Goal: Use online tool/utility: Utilize a website feature to perform a specific function

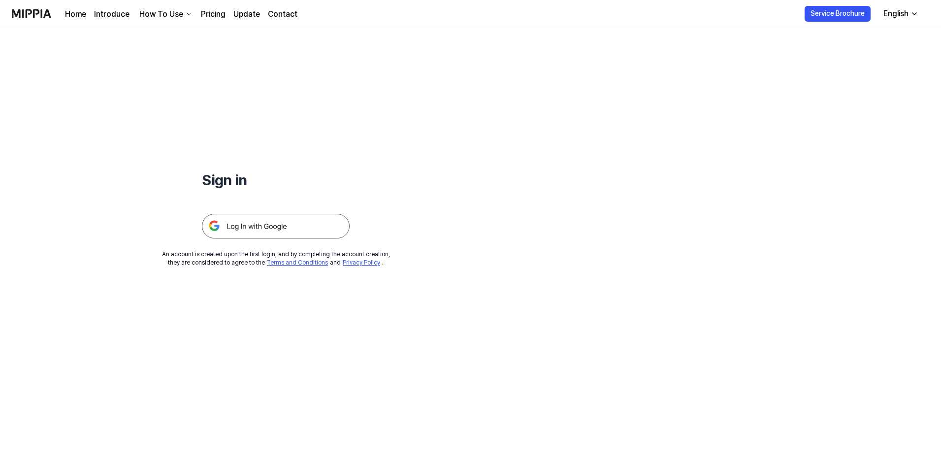
click at [276, 221] on img at bounding box center [276, 226] width 148 height 25
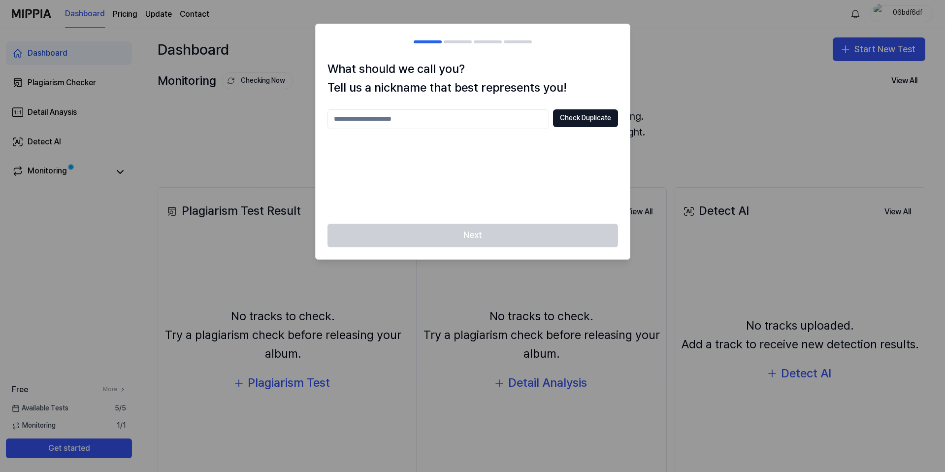
click at [465, 121] on input "text" at bounding box center [438, 119] width 222 height 20
type input "*********"
click at [570, 116] on button "Check Duplicate" at bounding box center [585, 118] width 65 height 18
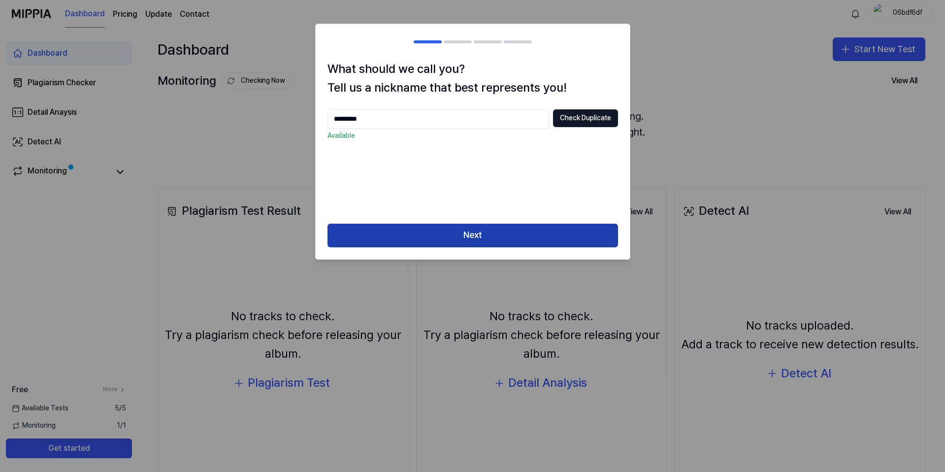
click at [488, 233] on button "Next" at bounding box center [472, 236] width 290 height 24
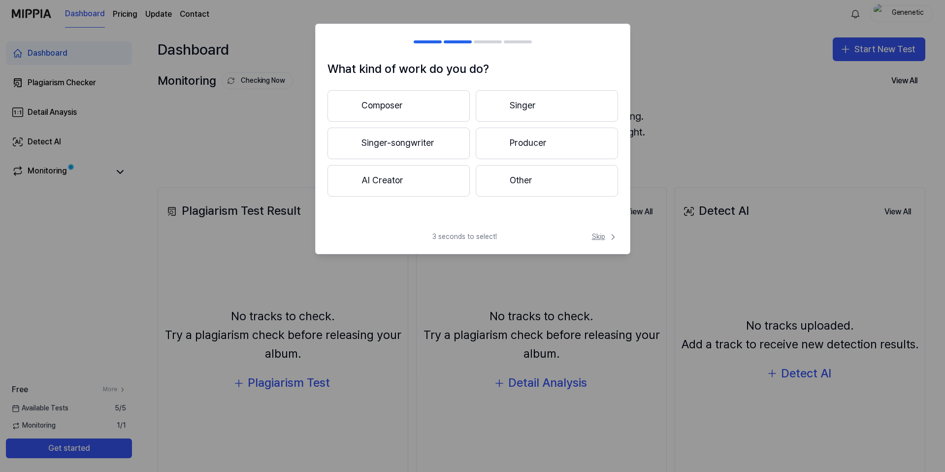
click at [601, 238] on span "Skip" at bounding box center [605, 237] width 26 height 10
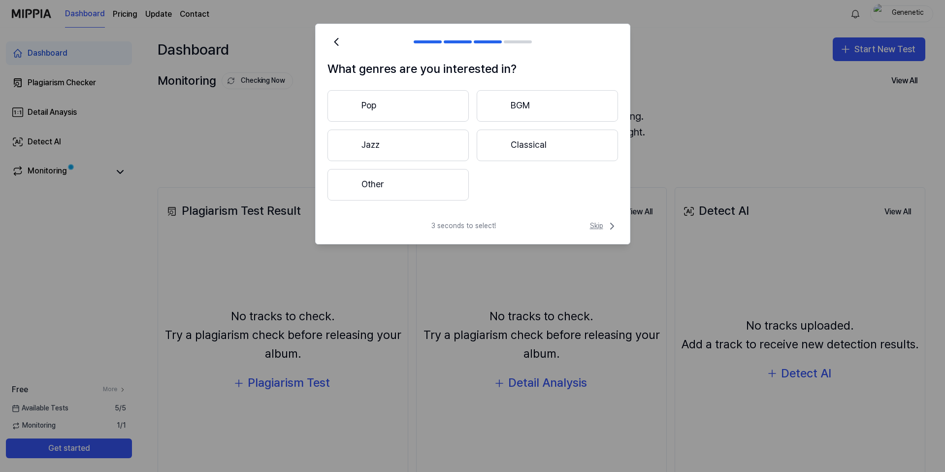
click at [604, 229] on span "Skip" at bounding box center [604, 226] width 28 height 12
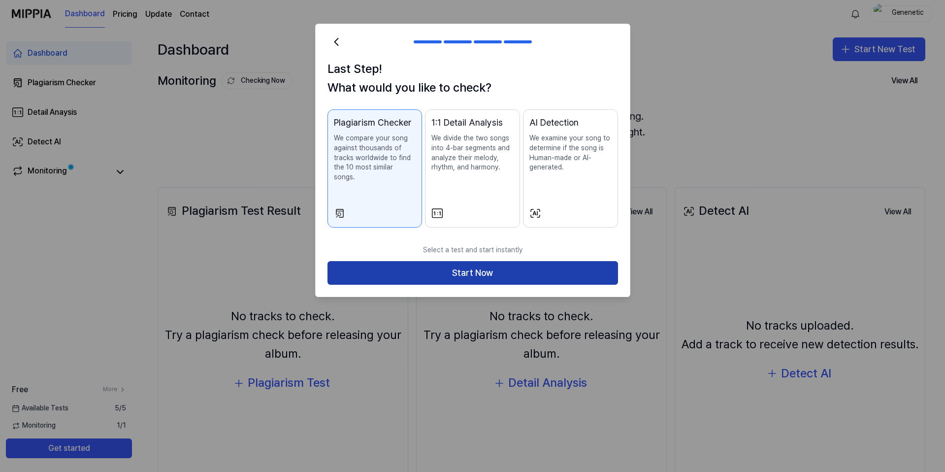
click at [578, 264] on button "Start Now" at bounding box center [472, 273] width 290 height 24
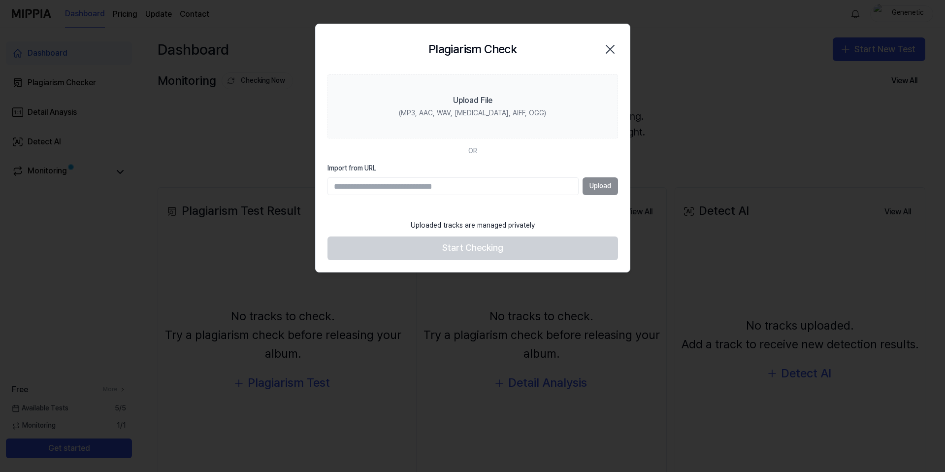
click at [520, 183] on input "Import from URL" at bounding box center [452, 186] width 251 height 18
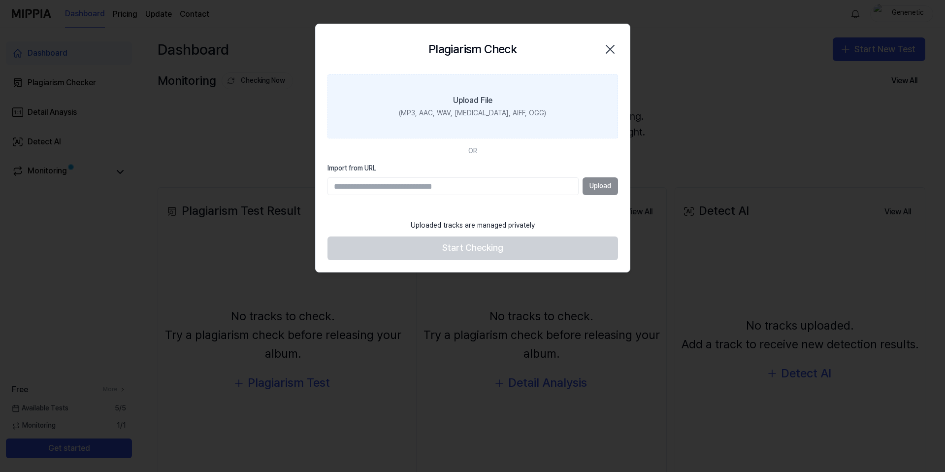
click at [504, 109] on div "(MP3, AAC, WAV, [MEDICAL_DATA], AIFF, OGG)" at bounding box center [472, 113] width 147 height 10
click at [0, 0] on input "Upload File (MP3, AAC, WAV, [MEDICAL_DATA], AIFF, OGG)" at bounding box center [0, 0] width 0 height 0
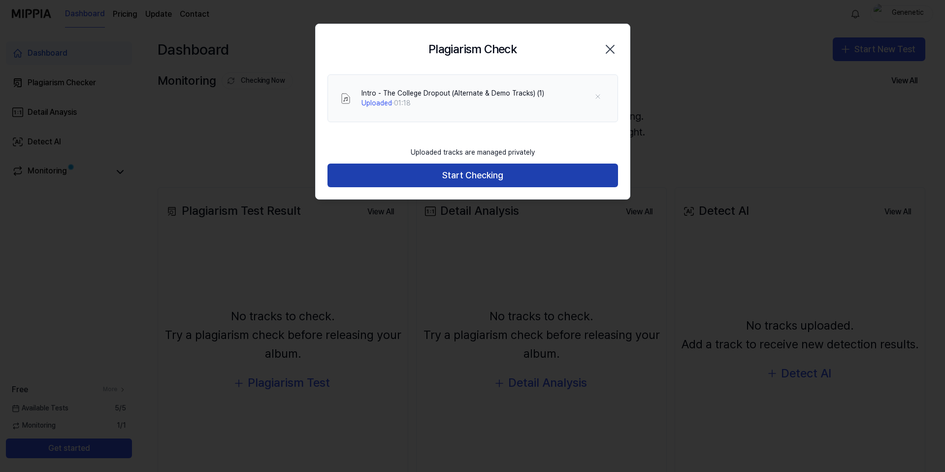
click at [492, 169] on button "Start Checking" at bounding box center [472, 175] width 290 height 24
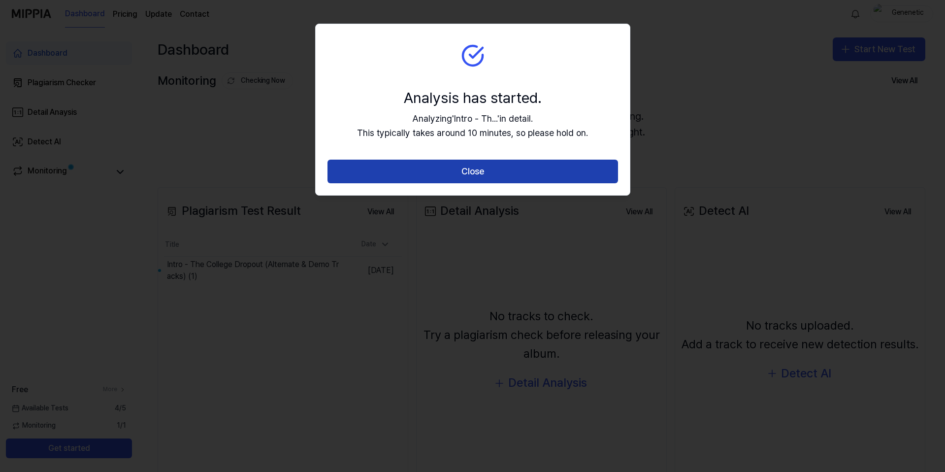
click at [422, 176] on button "Close" at bounding box center [472, 172] width 290 height 24
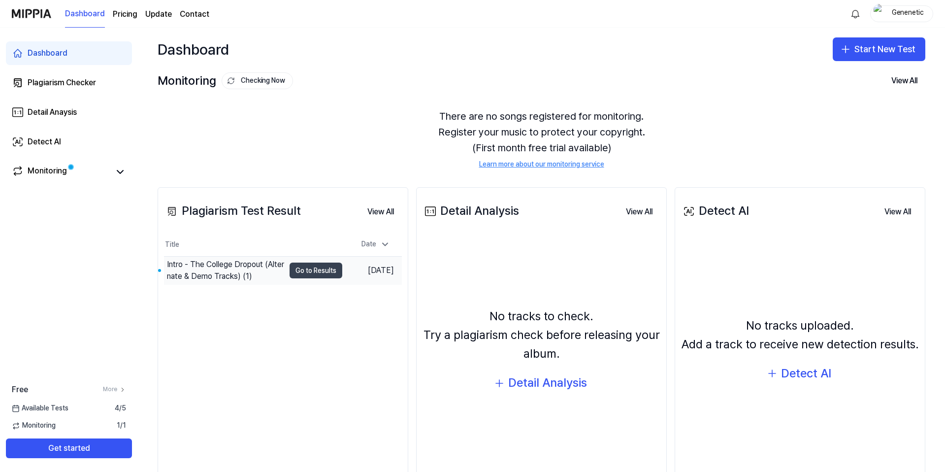
click at [302, 267] on button "Go to Results" at bounding box center [316, 270] width 53 height 16
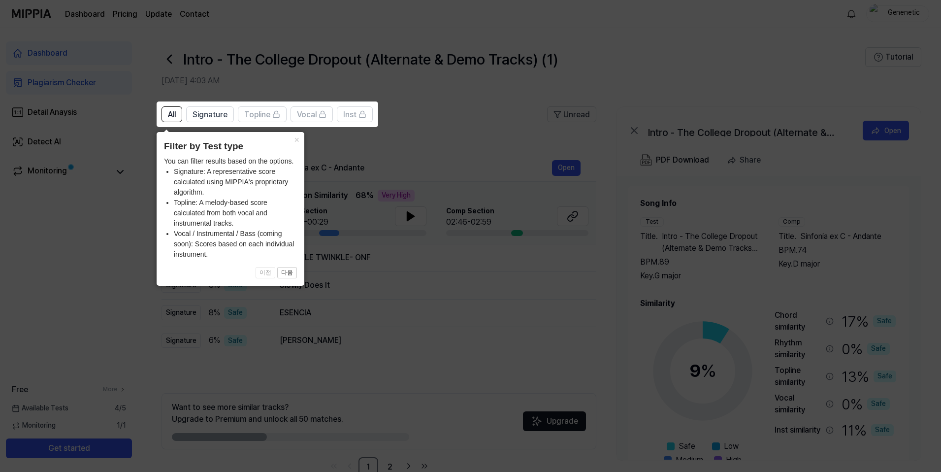
click at [144, 223] on icon at bounding box center [472, 236] width 945 height 472
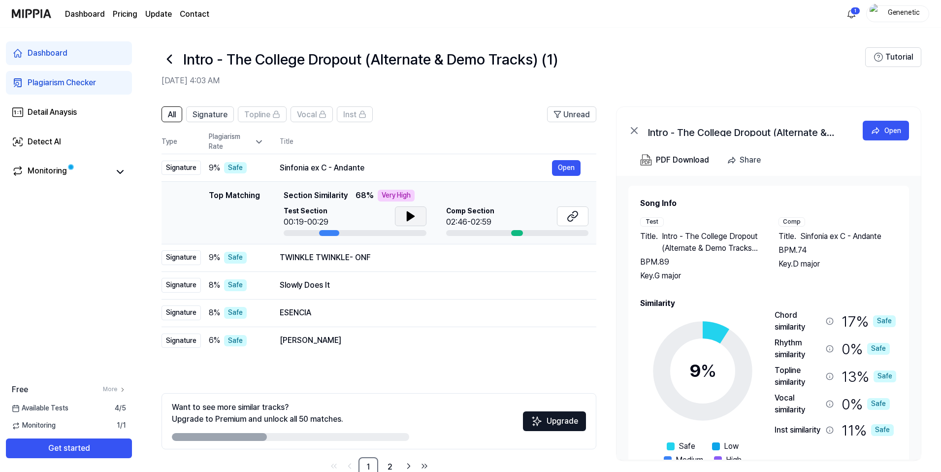
click at [402, 213] on button at bounding box center [411, 216] width 32 height 20
click at [478, 220] on div "02:46-02:59" at bounding box center [470, 222] width 48 height 12
click at [569, 217] on icon at bounding box center [571, 218] width 6 height 6
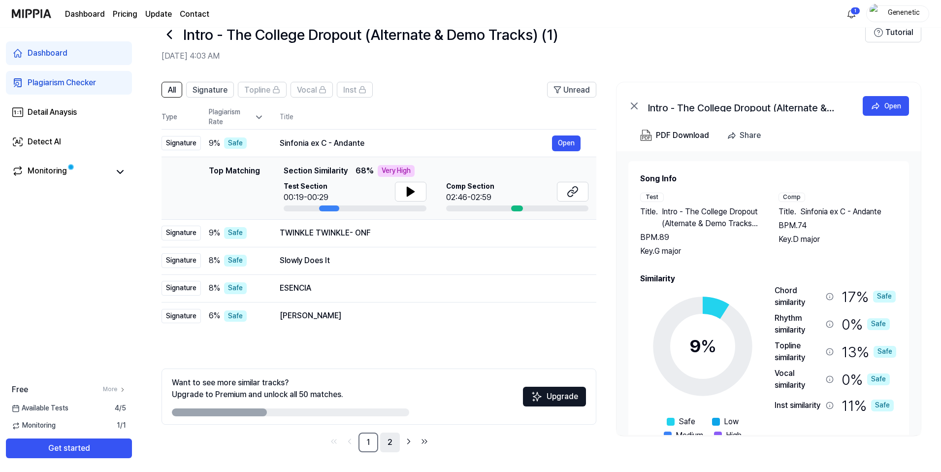
click at [381, 440] on link "2" at bounding box center [390, 442] width 20 height 20
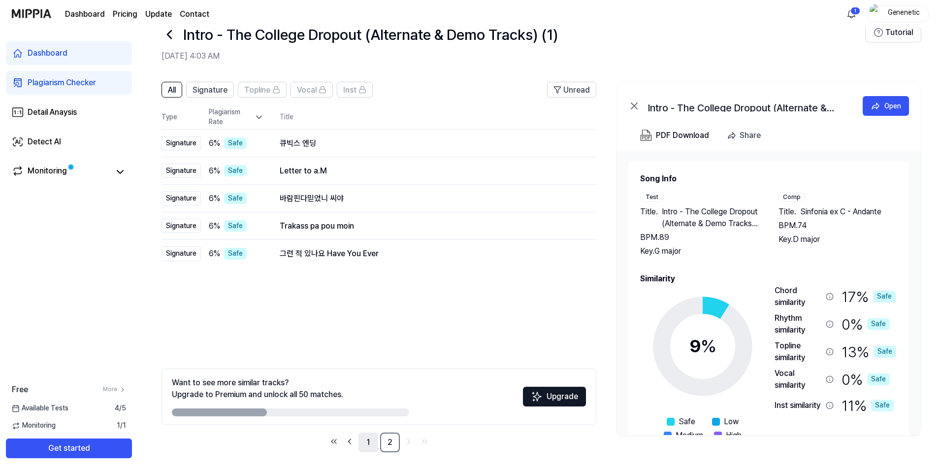
click at [366, 446] on link "1" at bounding box center [368, 442] width 20 height 20
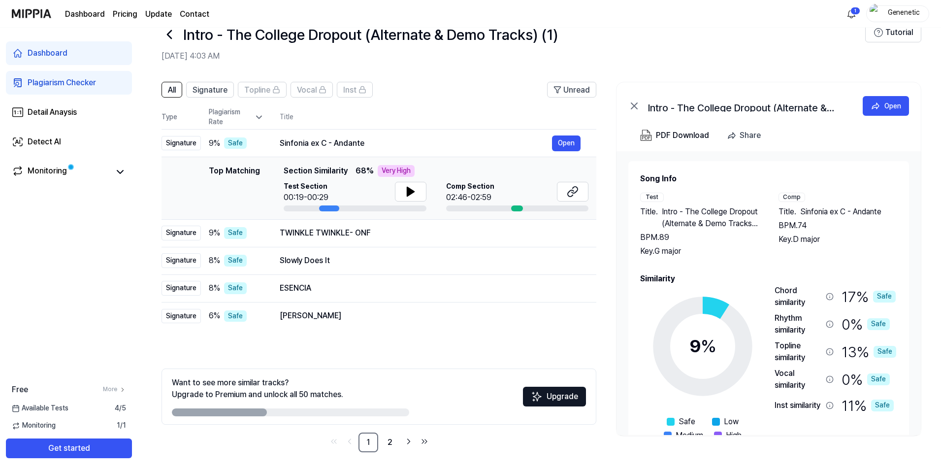
drag, startPoint x: 916, startPoint y: 298, endPoint x: 915, endPoint y: 342, distance: 43.8
click at [915, 342] on div "Song Info Test Title . Intro - The College Dropout (Alternate & Demo Tracks) (1…" at bounding box center [768, 293] width 304 height 284
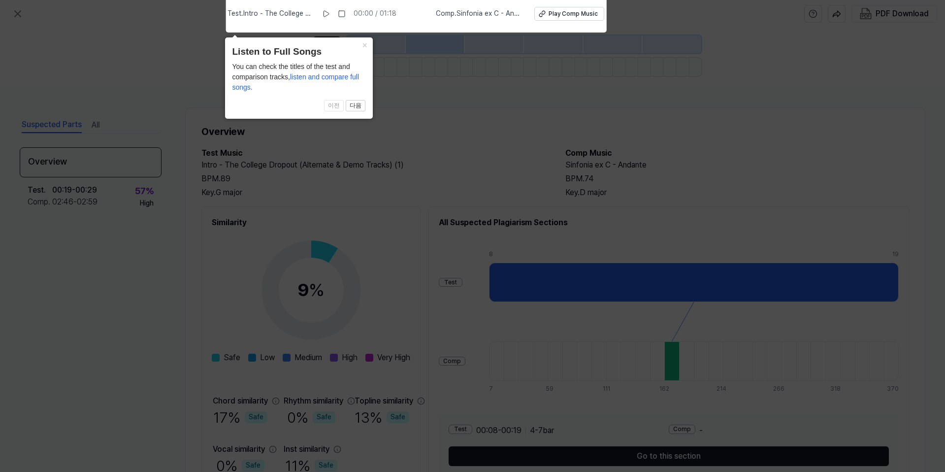
click at [495, 107] on icon at bounding box center [472, 233] width 945 height 477
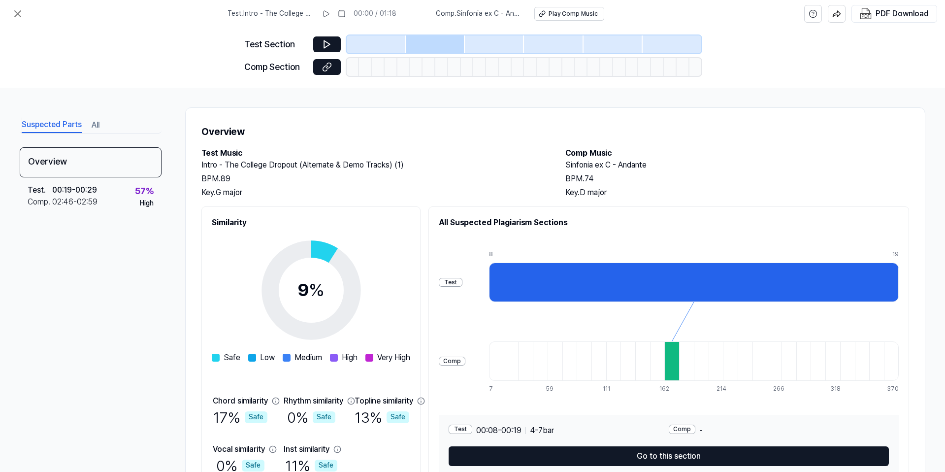
click at [462, 283] on div "Test" at bounding box center [451, 282] width 24 height 9
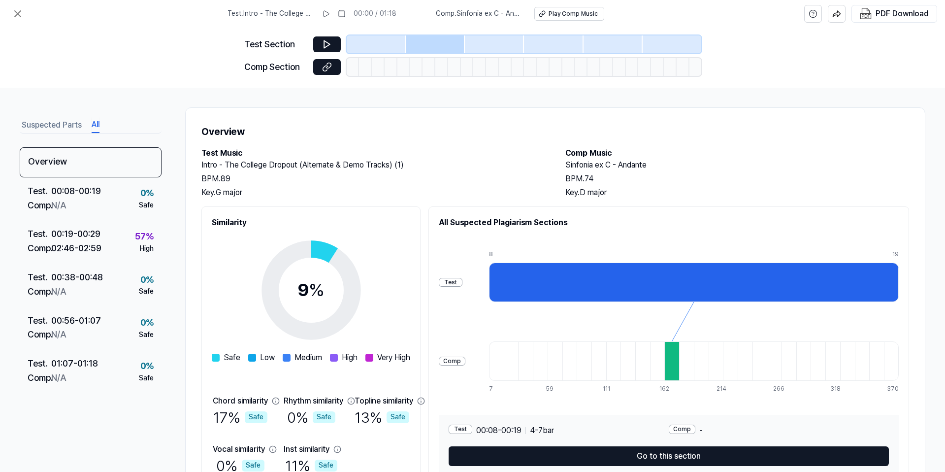
click at [97, 127] on button "All" at bounding box center [96, 125] width 8 height 16
click at [18, 15] on icon at bounding box center [18, 14] width 12 height 12
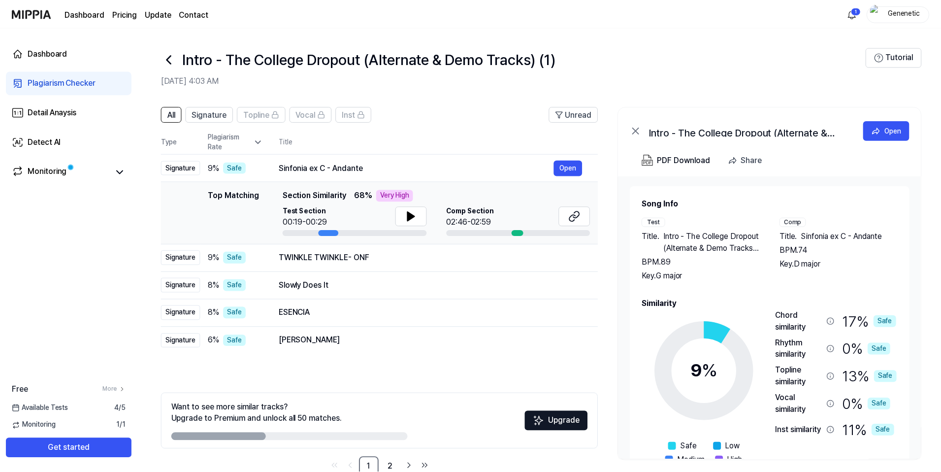
scroll to position [25, 0]
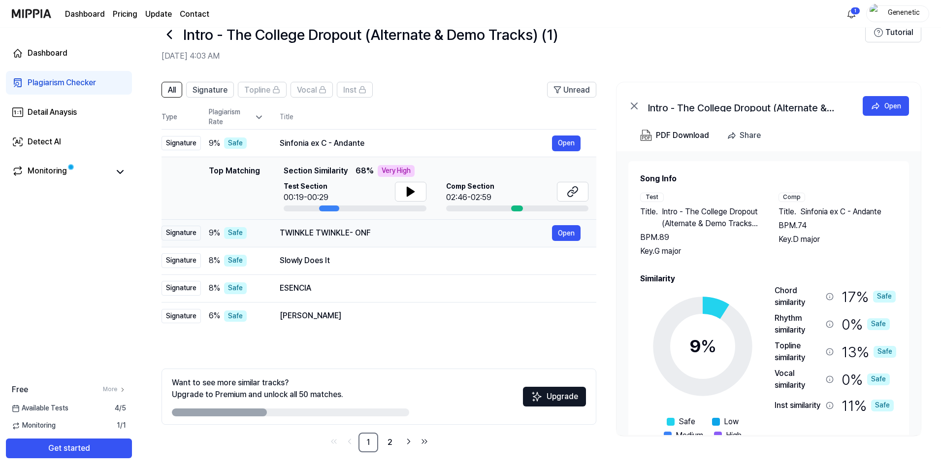
click at [363, 226] on div "TWINKLE TWINKLE- ONF Open" at bounding box center [430, 233] width 301 height 16
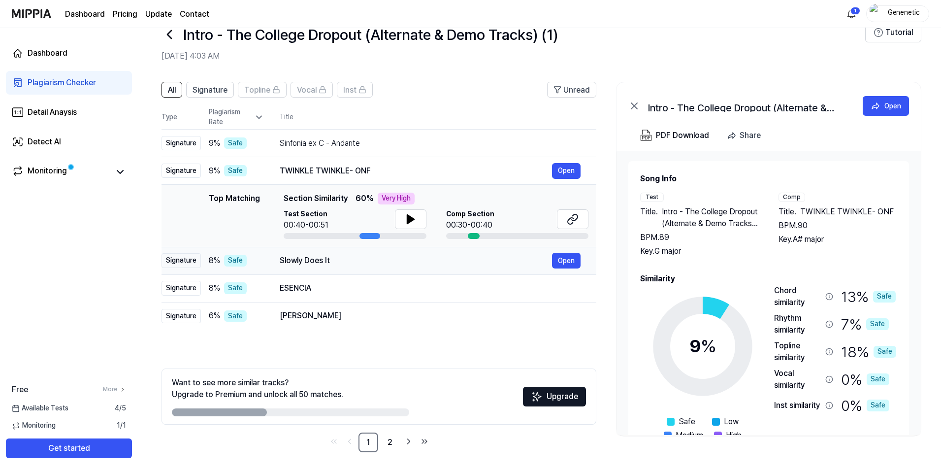
click at [383, 265] on div "Slowly Does It" at bounding box center [416, 261] width 272 height 12
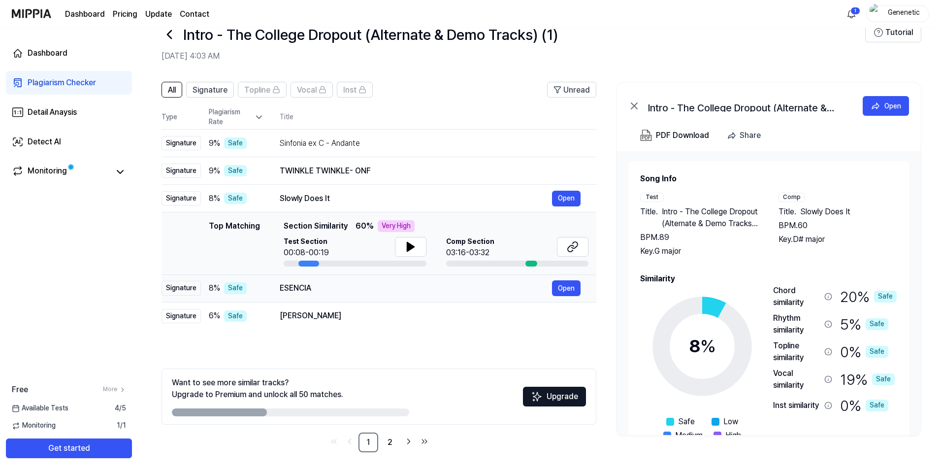
click at [387, 299] on td "ESENCIA Open" at bounding box center [430, 288] width 332 height 28
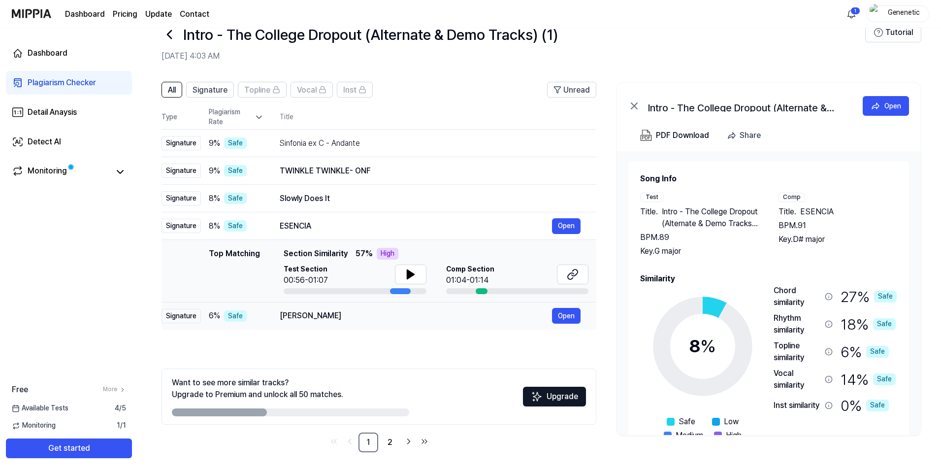
click at [386, 316] on div "[PERSON_NAME]" at bounding box center [416, 316] width 272 height 12
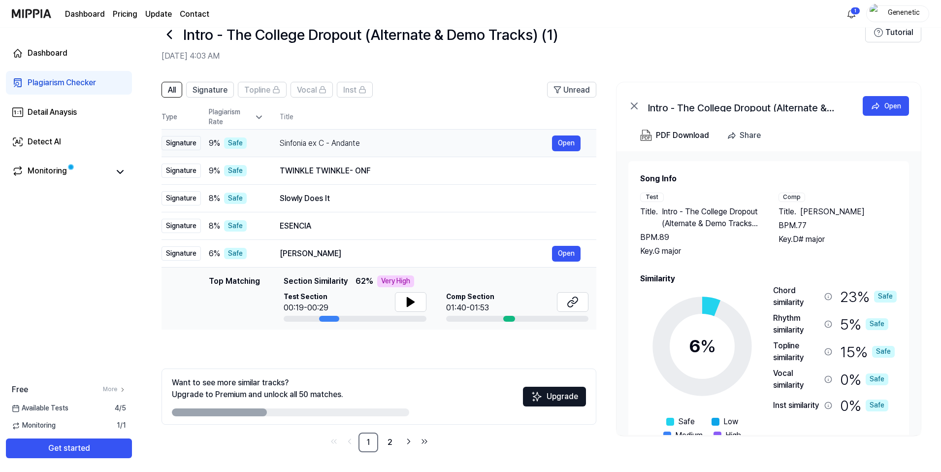
click at [350, 146] on div "Sinfonia ex C - Andante" at bounding box center [416, 143] width 272 height 12
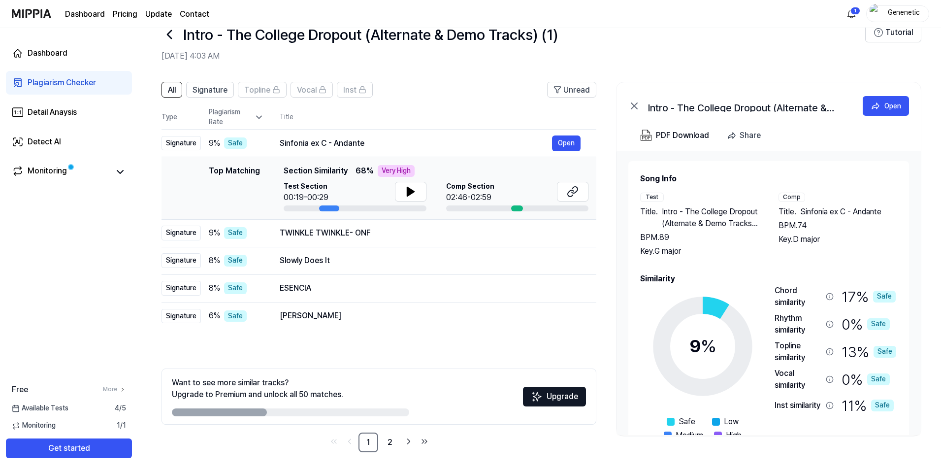
click at [258, 115] on icon at bounding box center [259, 117] width 10 height 10
